Goal: Navigation & Orientation: Find specific page/section

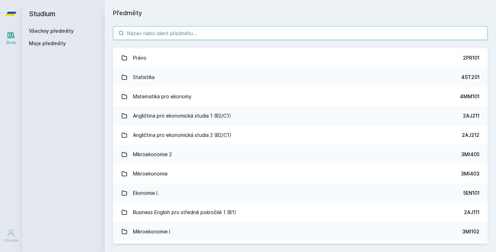
click at [157, 38] on input "search" at bounding box center [300, 33] width 374 height 14
click at [204, 30] on input "search" at bounding box center [300, 33] width 374 height 14
paste input "4IZ566"
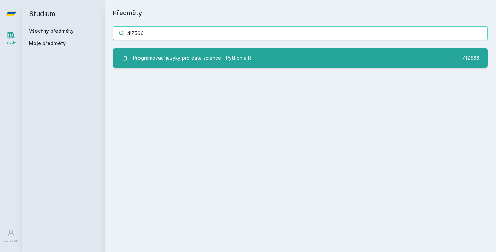
type input "4IZ566"
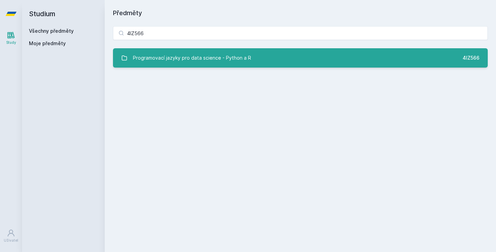
click at [226, 53] on div "Programovací jazyky pro data science - Python a R" at bounding box center [192, 58] width 118 height 14
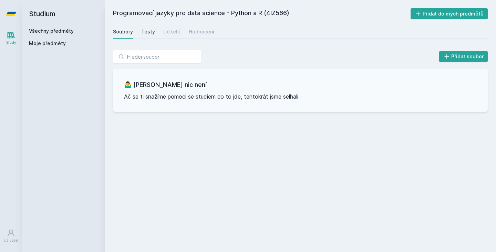
click at [145, 30] on div "Testy" at bounding box center [148, 31] width 14 height 7
click at [170, 33] on div "Učitelé" at bounding box center [171, 31] width 17 height 7
click at [199, 34] on div "Hodnocení" at bounding box center [201, 31] width 25 height 7
click at [122, 30] on div "Soubory" at bounding box center [123, 31] width 20 height 7
click at [197, 31] on div "Hodnocení" at bounding box center [201, 31] width 25 height 7
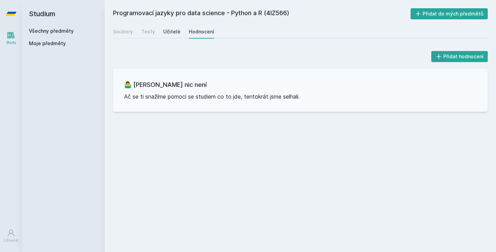
click at [172, 31] on div "Učitelé" at bounding box center [171, 31] width 17 height 7
click at [150, 29] on div "Testy" at bounding box center [148, 31] width 14 height 7
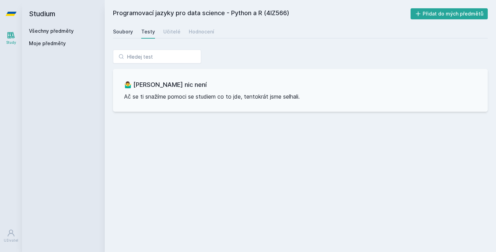
click at [128, 28] on link "Soubory" at bounding box center [123, 32] width 20 height 14
click at [149, 28] on div "Testy" at bounding box center [148, 31] width 14 height 7
click at [163, 30] on div "Učitelé" at bounding box center [171, 31] width 17 height 7
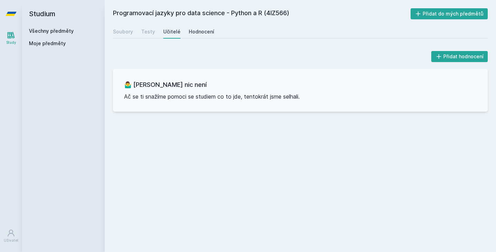
click at [191, 33] on div "Hodnocení" at bounding box center [201, 31] width 25 height 7
